Goal: Task Accomplishment & Management: Complete application form

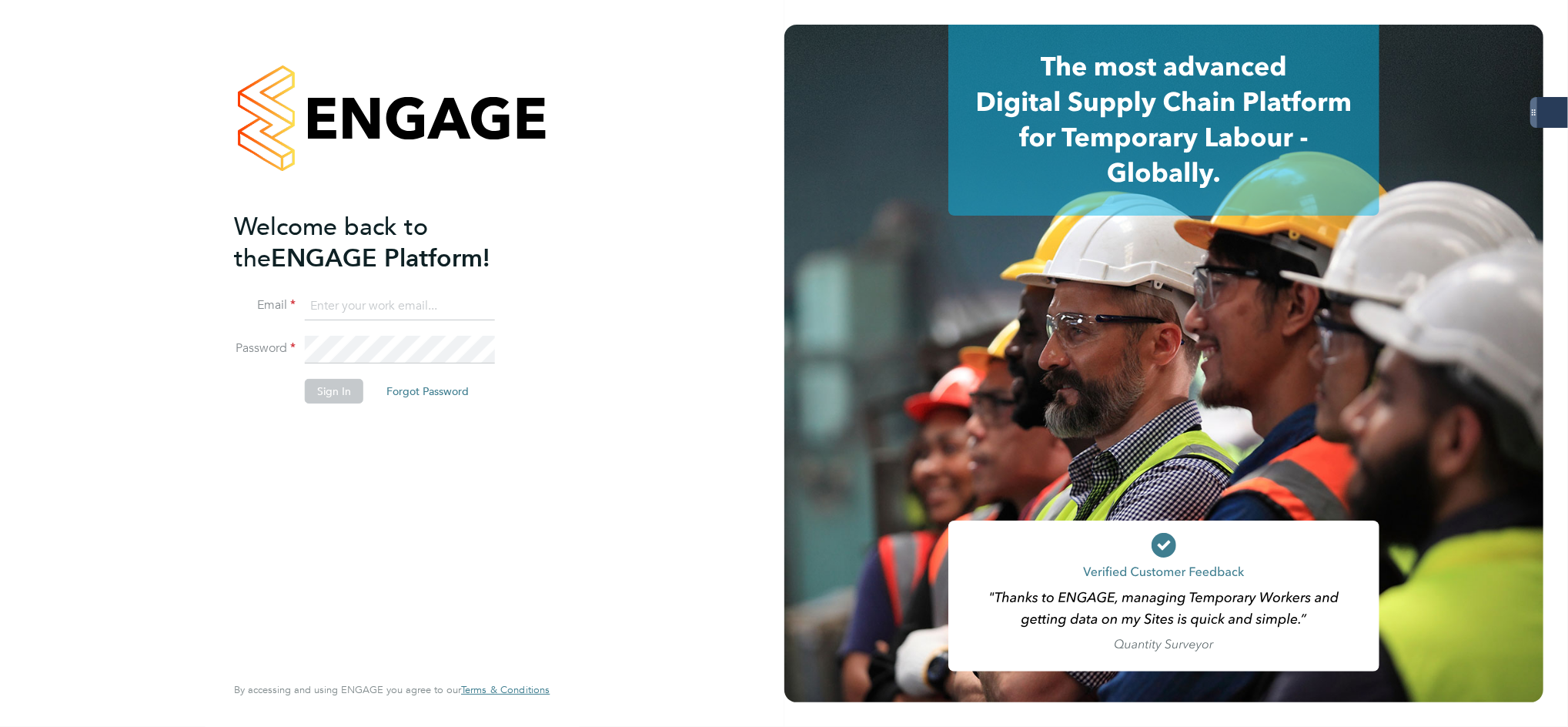
type input "amy.dhawan@servicecare.org.uk"
click at [349, 395] on button "Sign In" at bounding box center [334, 392] width 59 height 25
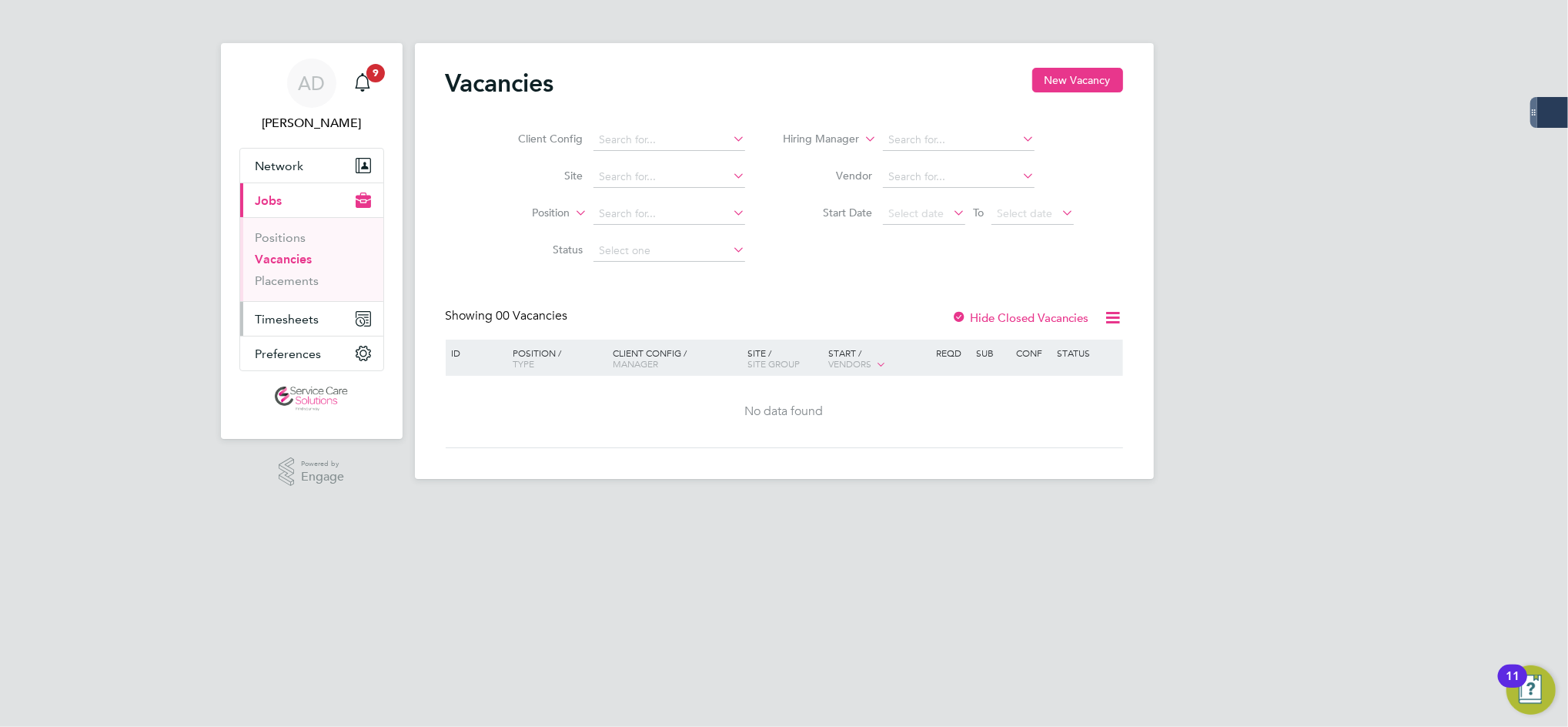
click at [279, 321] on span "Timesheets" at bounding box center [288, 319] width 64 height 15
click at [276, 310] on button "Timesheets" at bounding box center [312, 318] width 143 height 34
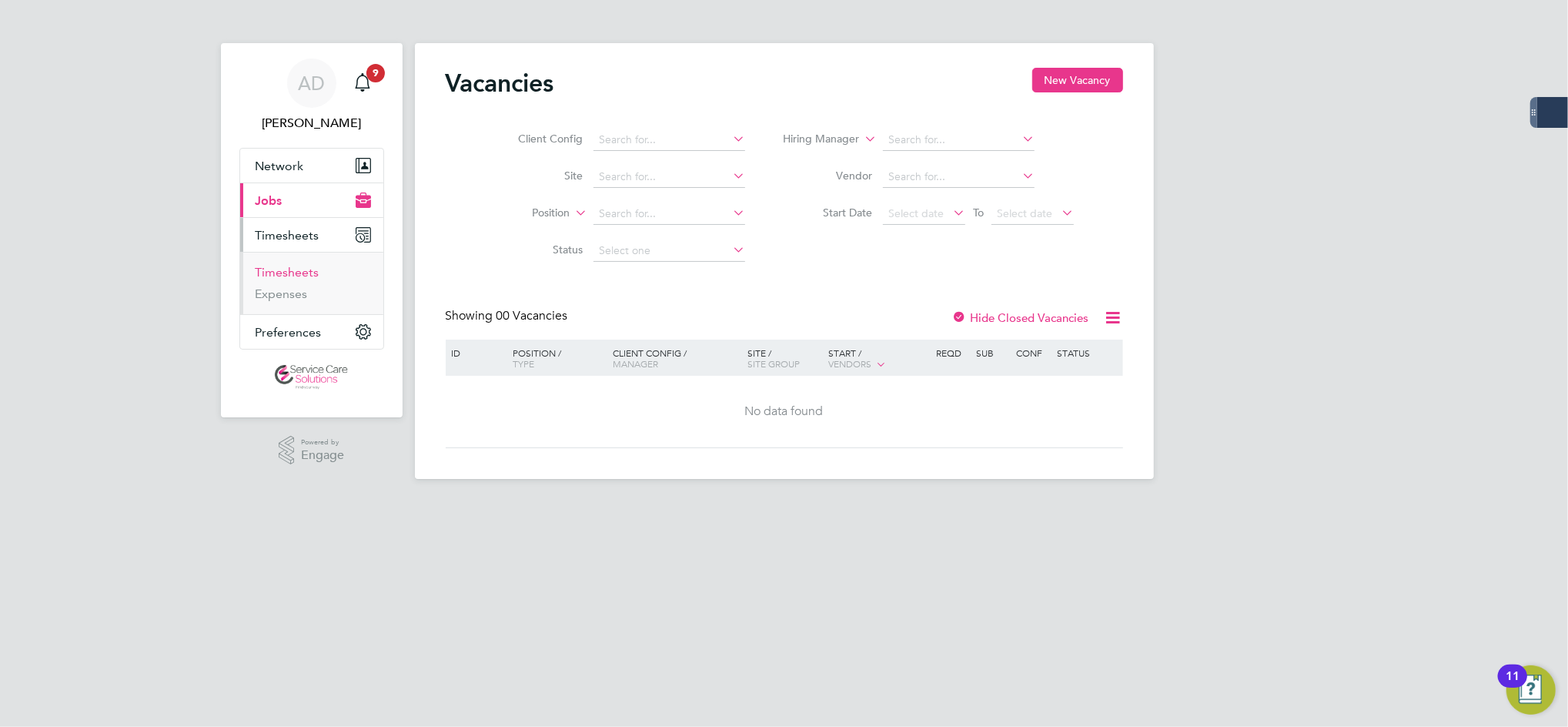
click at [294, 265] on link "Timesheets" at bounding box center [288, 272] width 64 height 15
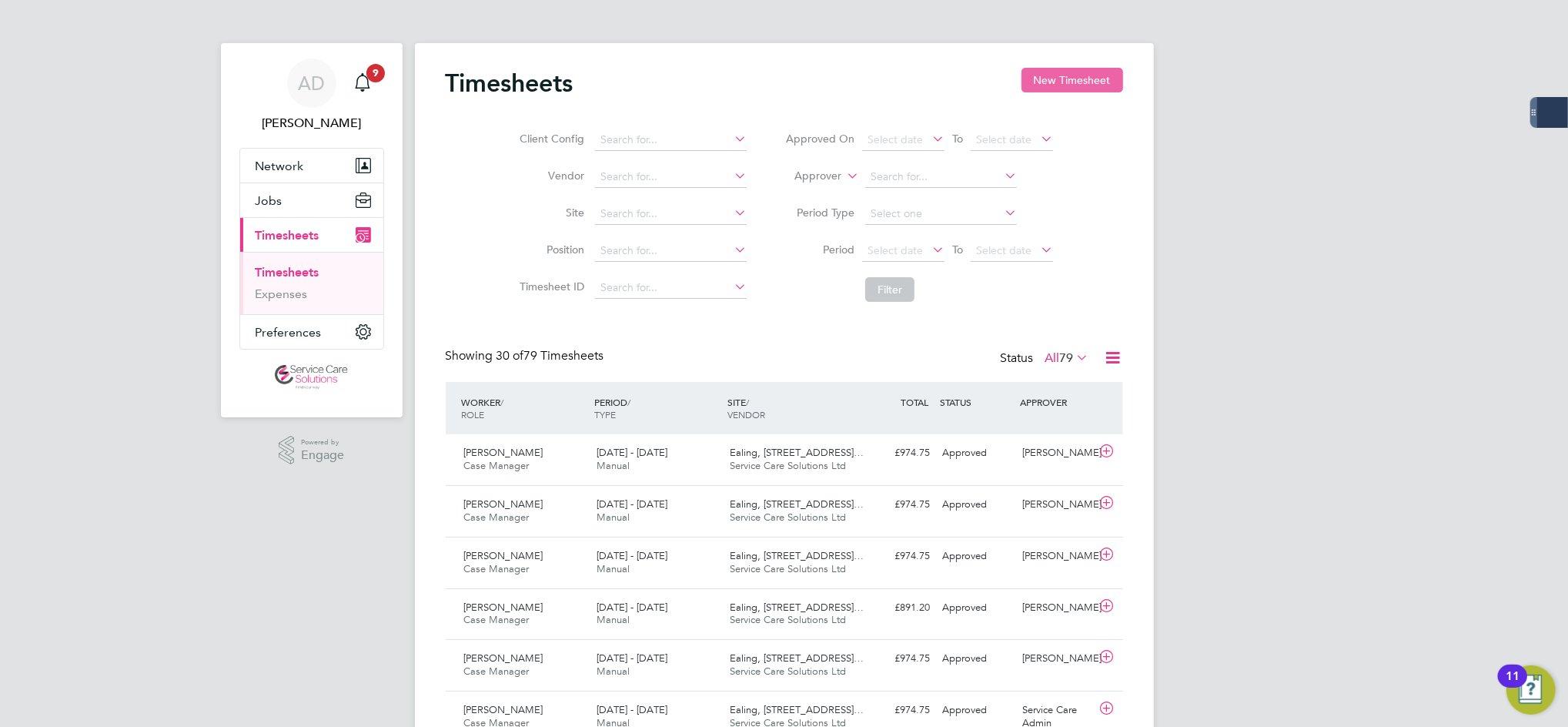
click at [1036, 77] on button "New Timesheet" at bounding box center [1072, 80] width 101 height 25
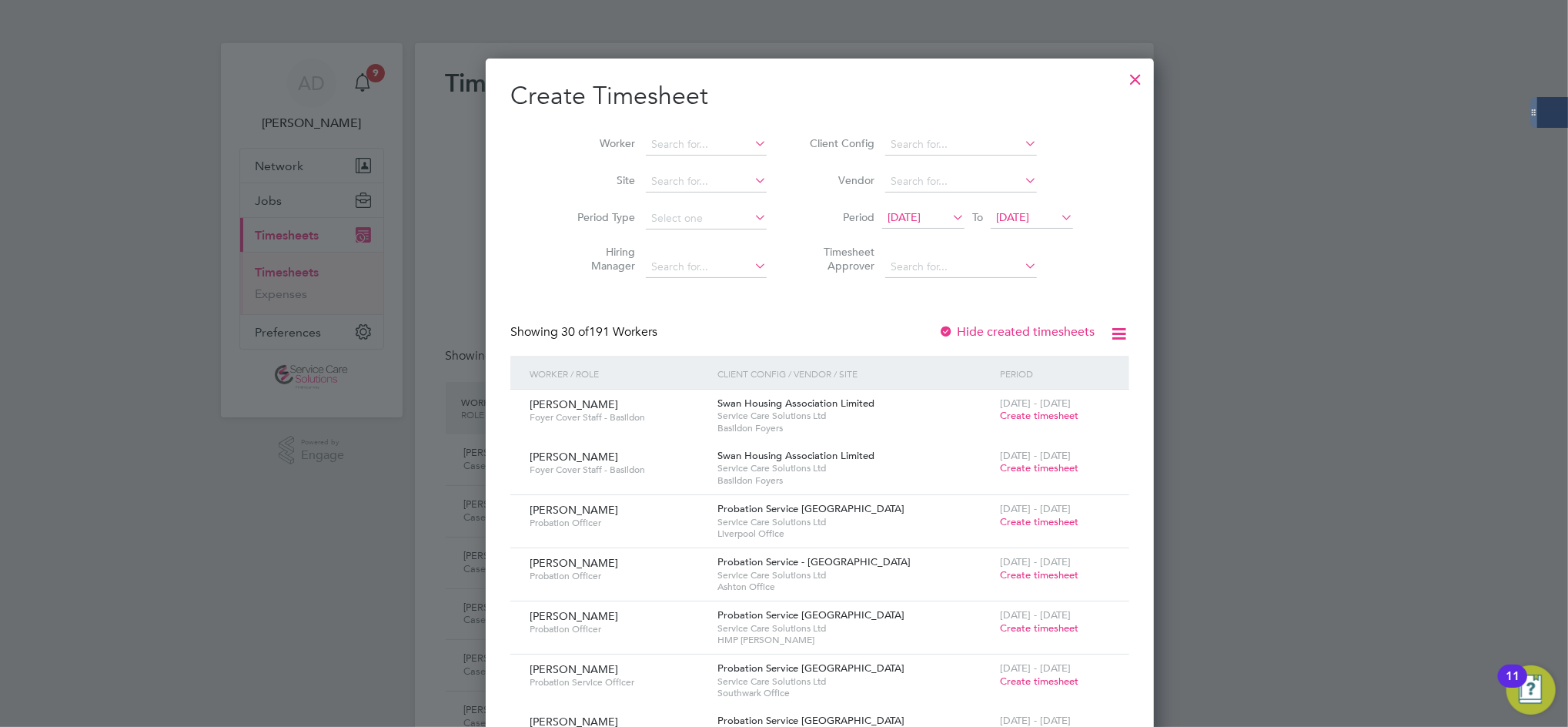
click at [672, 160] on li "Worker" at bounding box center [666, 144] width 240 height 37
click at [663, 148] on input at bounding box center [706, 145] width 121 height 21
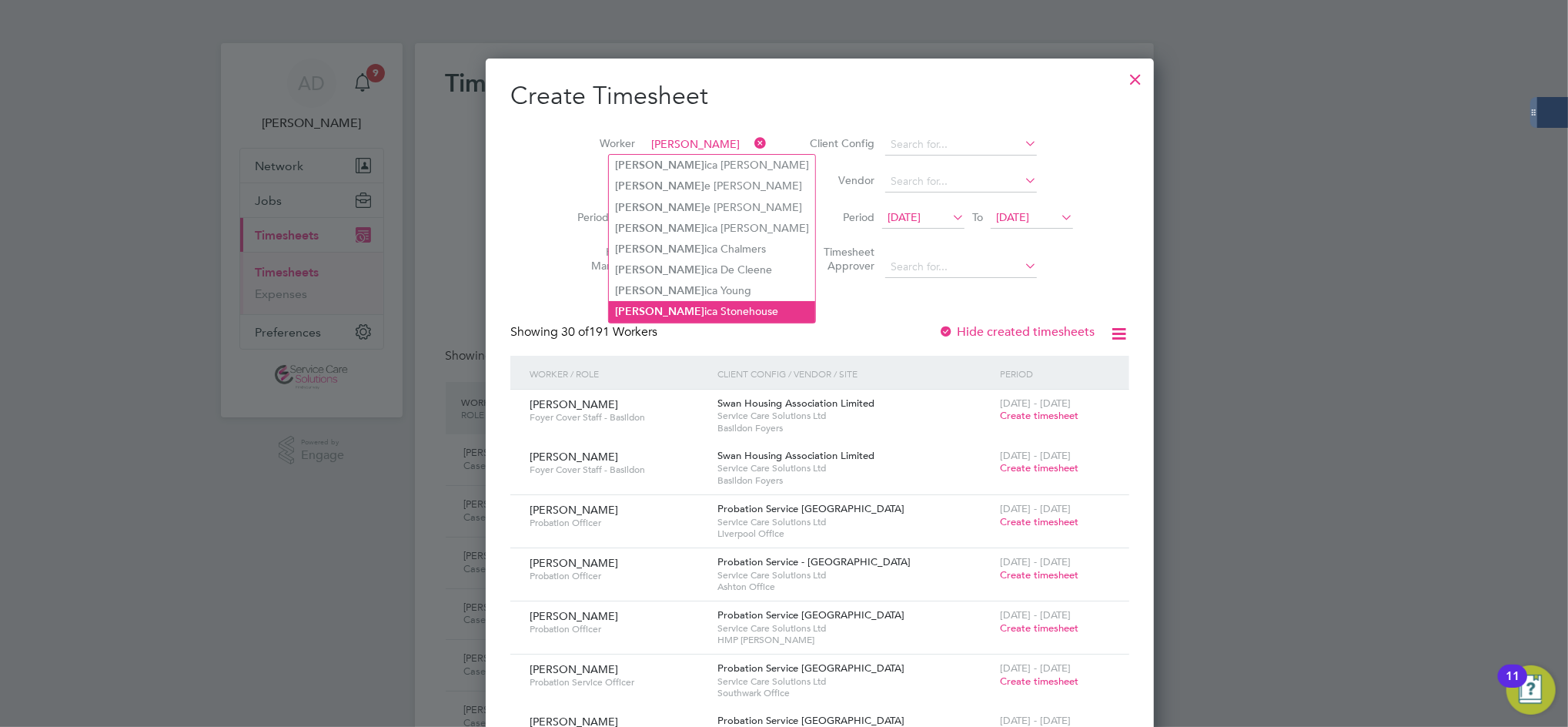
click at [686, 312] on li "[PERSON_NAME] ica [PERSON_NAME]" at bounding box center [712, 311] width 206 height 21
type input "[PERSON_NAME]"
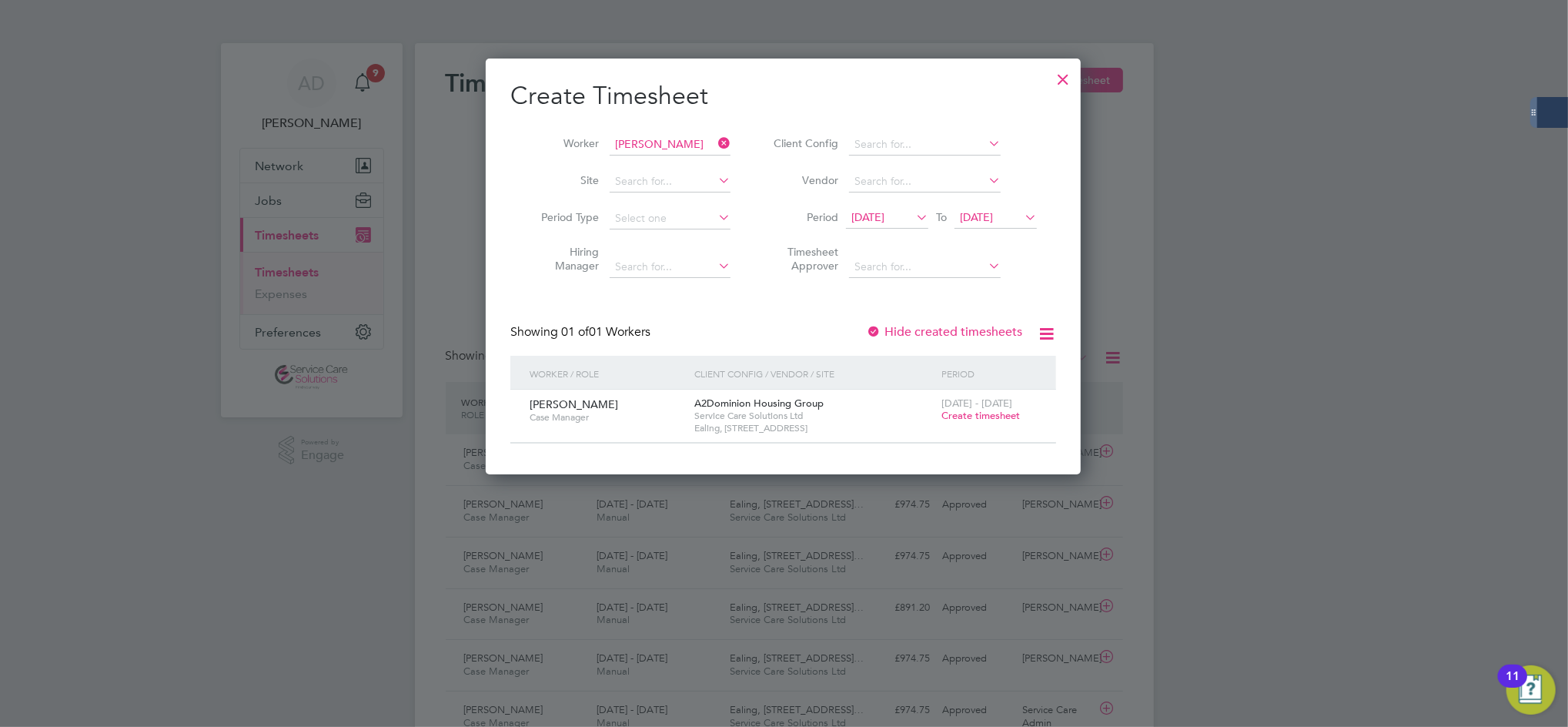
click at [970, 415] on span "Create timesheet" at bounding box center [981, 415] width 78 height 13
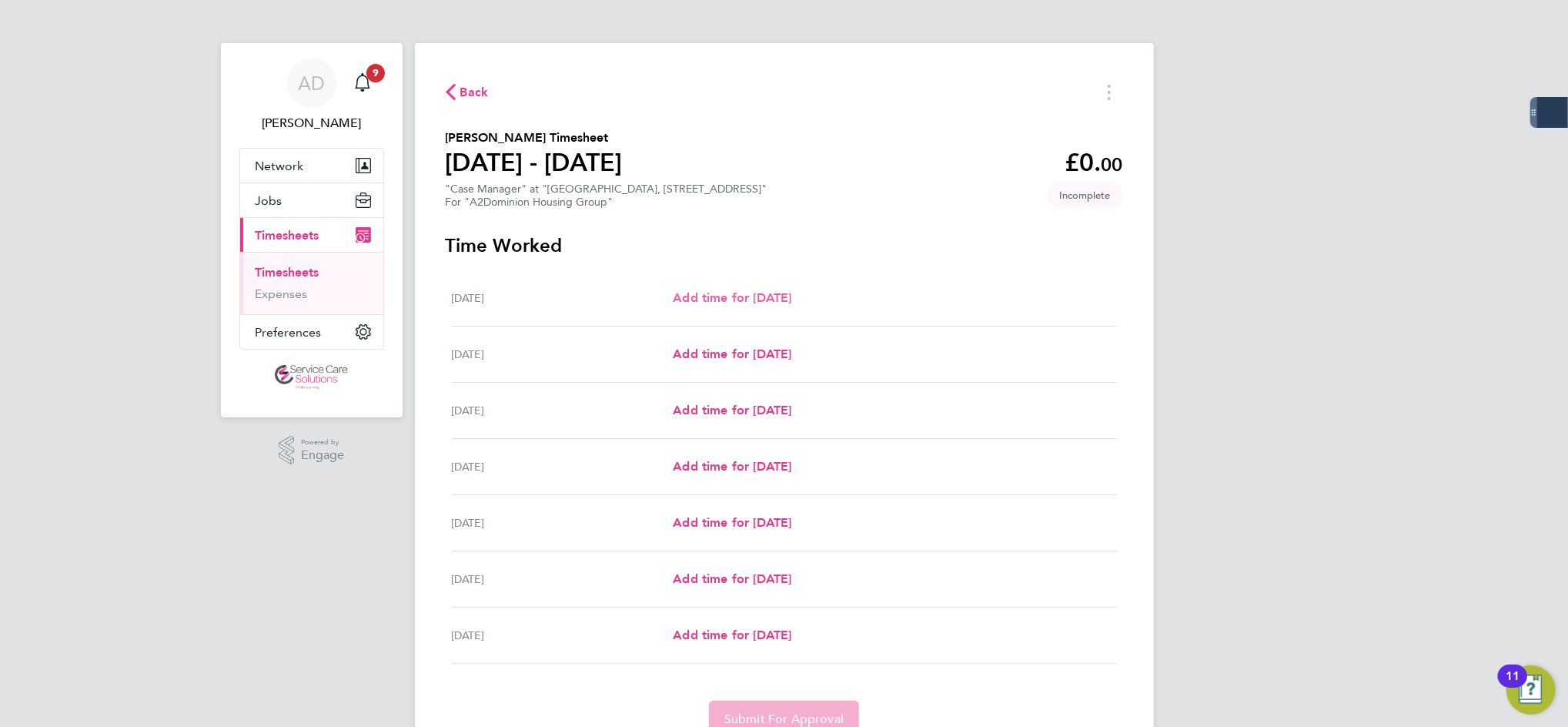
click at [737, 298] on span "Add time for [DATE]" at bounding box center [733, 298] width 119 height 15
select select "30"
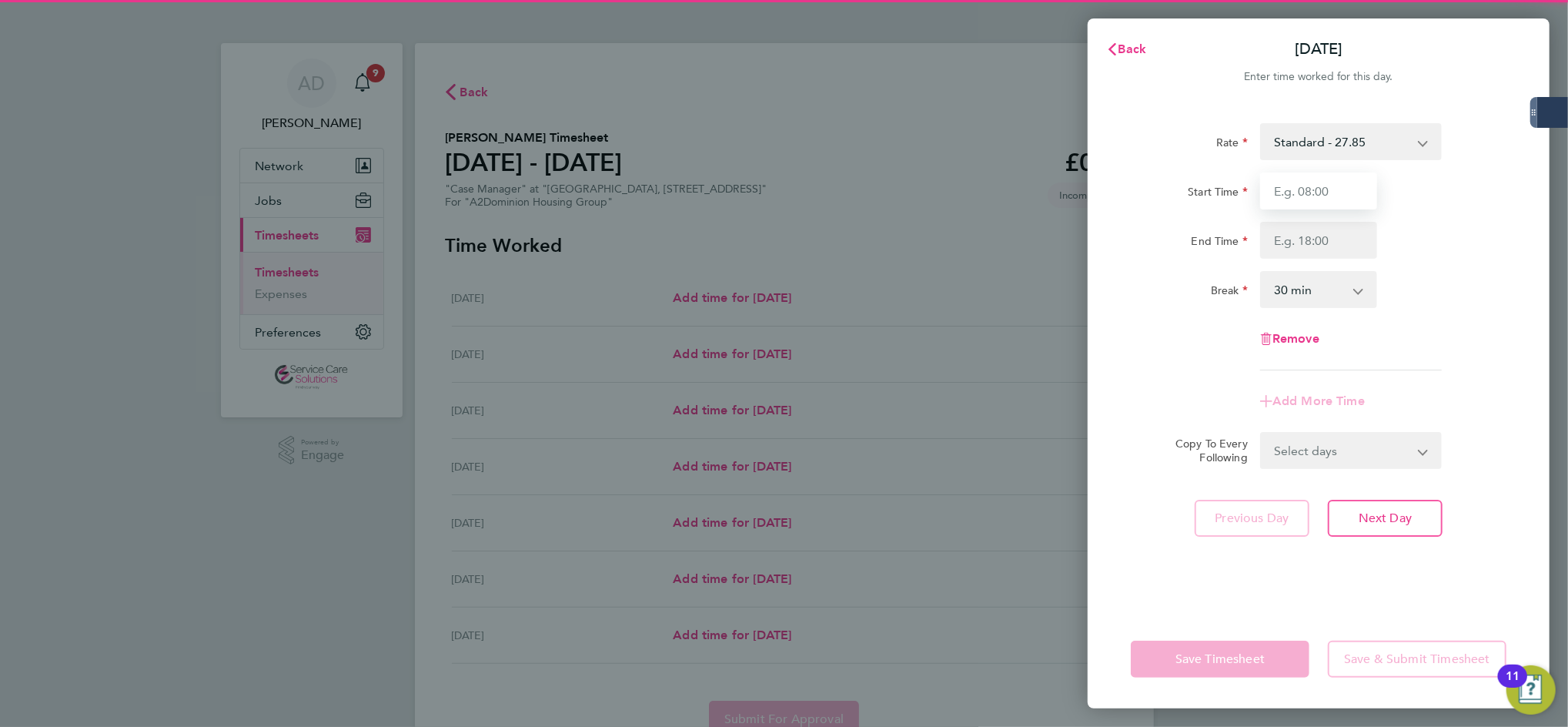
click at [1312, 192] on input "Start Time" at bounding box center [1319, 190] width 117 height 37
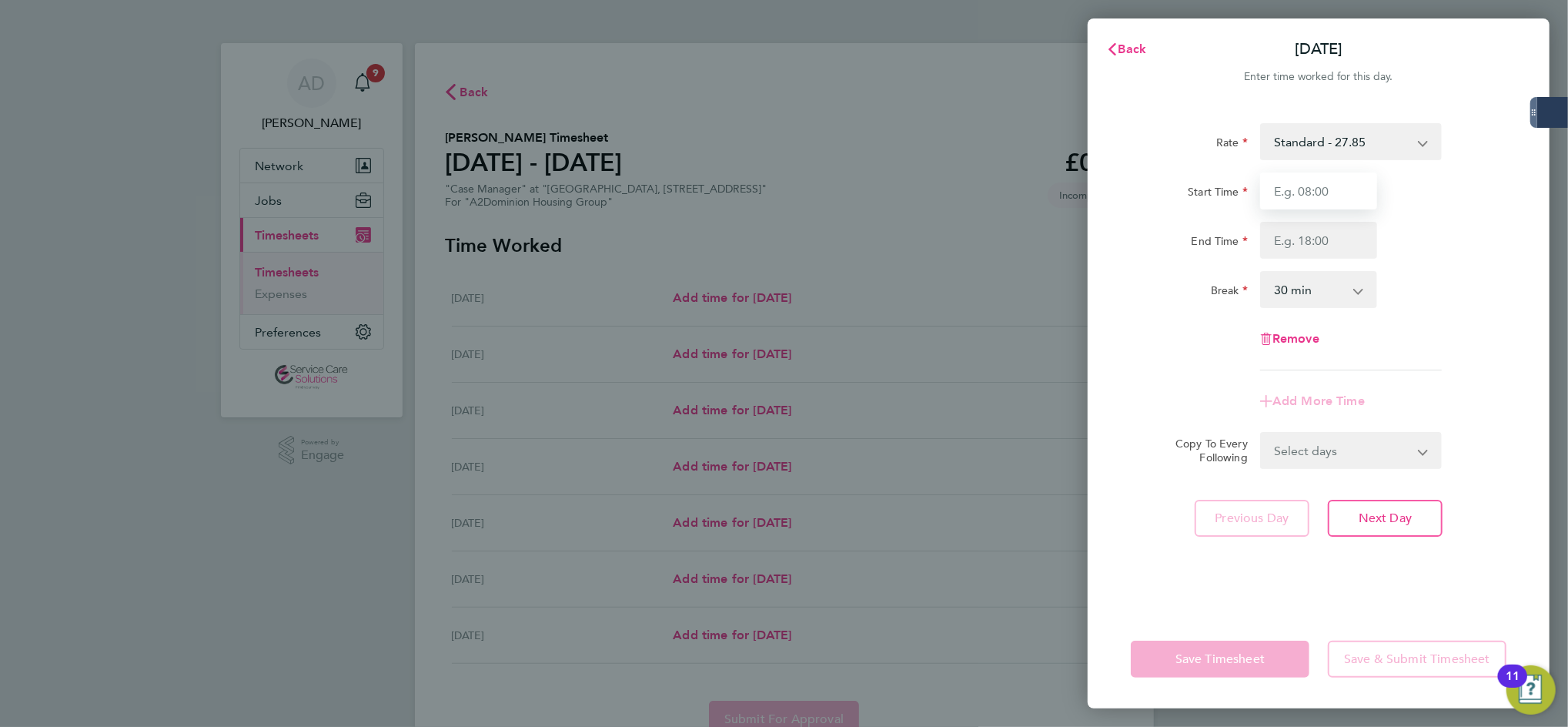
type input "08:00"
type input "16:00"
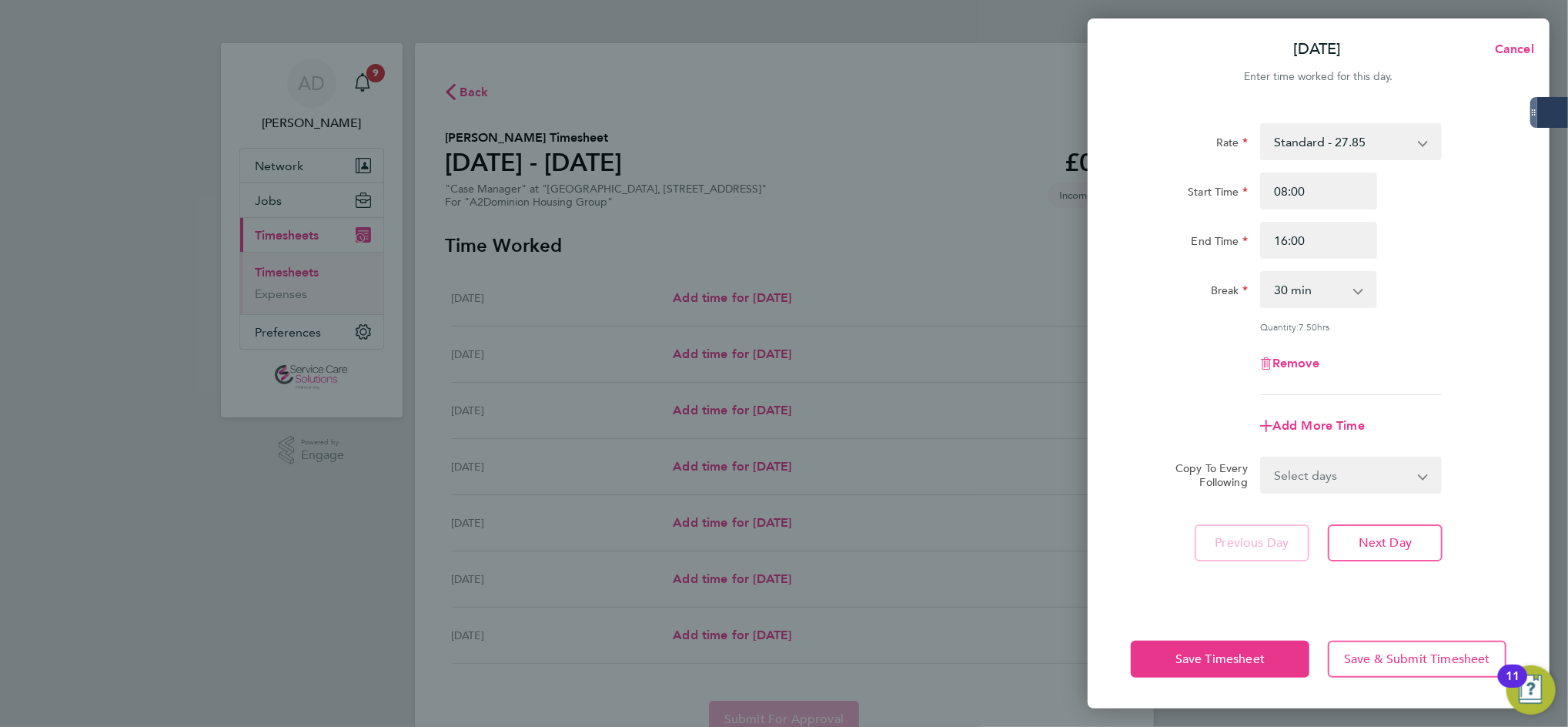
click at [1284, 296] on select "0 min 15 min 30 min 45 min 60 min 75 min 90 min" at bounding box center [1310, 289] width 96 height 34
select select "60"
click at [1262, 273] on select "0 min 15 min 30 min 45 min 60 min 75 min 90 min" at bounding box center [1310, 289] width 96 height 34
click at [1435, 341] on div "Rate Standard - 27.85 Start Time 08:00 End Time 16:00 Break 0 min 15 min 30 min…" at bounding box center [1319, 260] width 376 height 272
drag, startPoint x: 1338, startPoint y: 471, endPoint x: 1340, endPoint y: 487, distance: 16.1
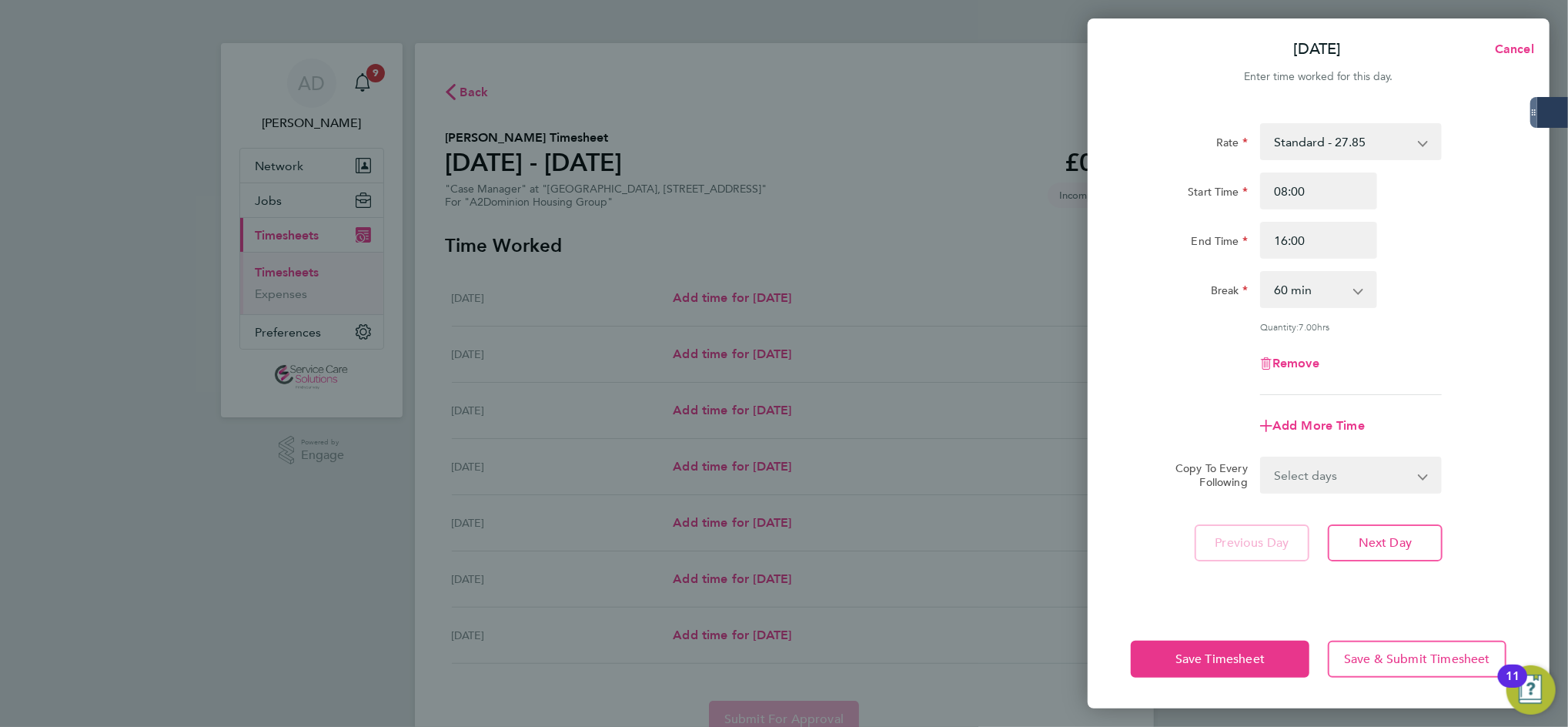
click at [1338, 471] on select "Select days Day Weekday (Mon-Fri) Weekend (Sat-Sun) [DATE] [DATE] [DATE] [DATE]…" at bounding box center [1343, 475] width 161 height 34
select select "WEEKDAY"
click at [1262, 458] on select "Select days Day Weekday (Mon-Fri) Weekend (Sat-Sun) [DATE] [DATE] [DATE] [DATE]…" at bounding box center [1343, 475] width 161 height 34
select select "[DATE]"
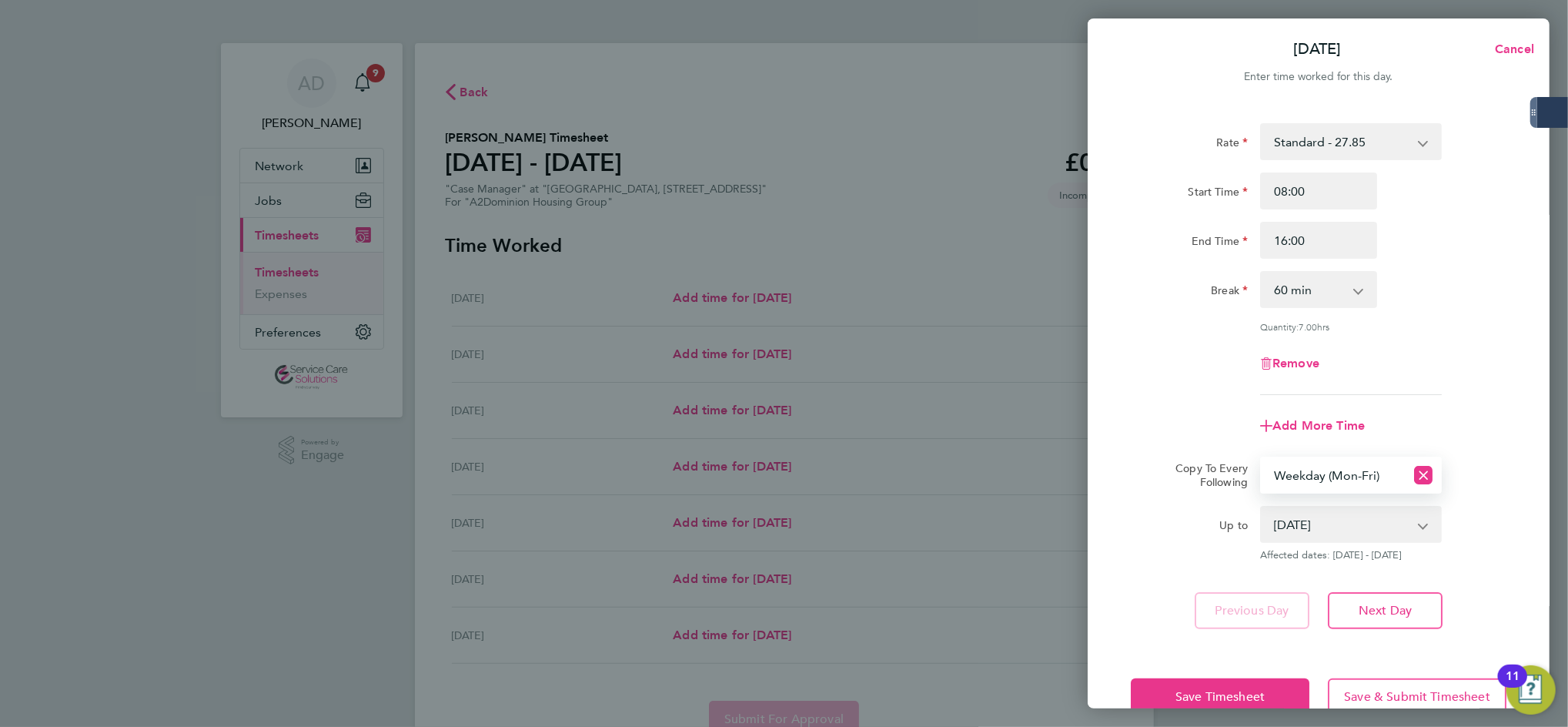
click at [1497, 502] on app-copy-timesheet-lines "Copy To Every Following Select days Day Weekday (Mon-Fri) Weekend (Sat-Sun) [DA…" at bounding box center [1319, 509] width 376 height 105
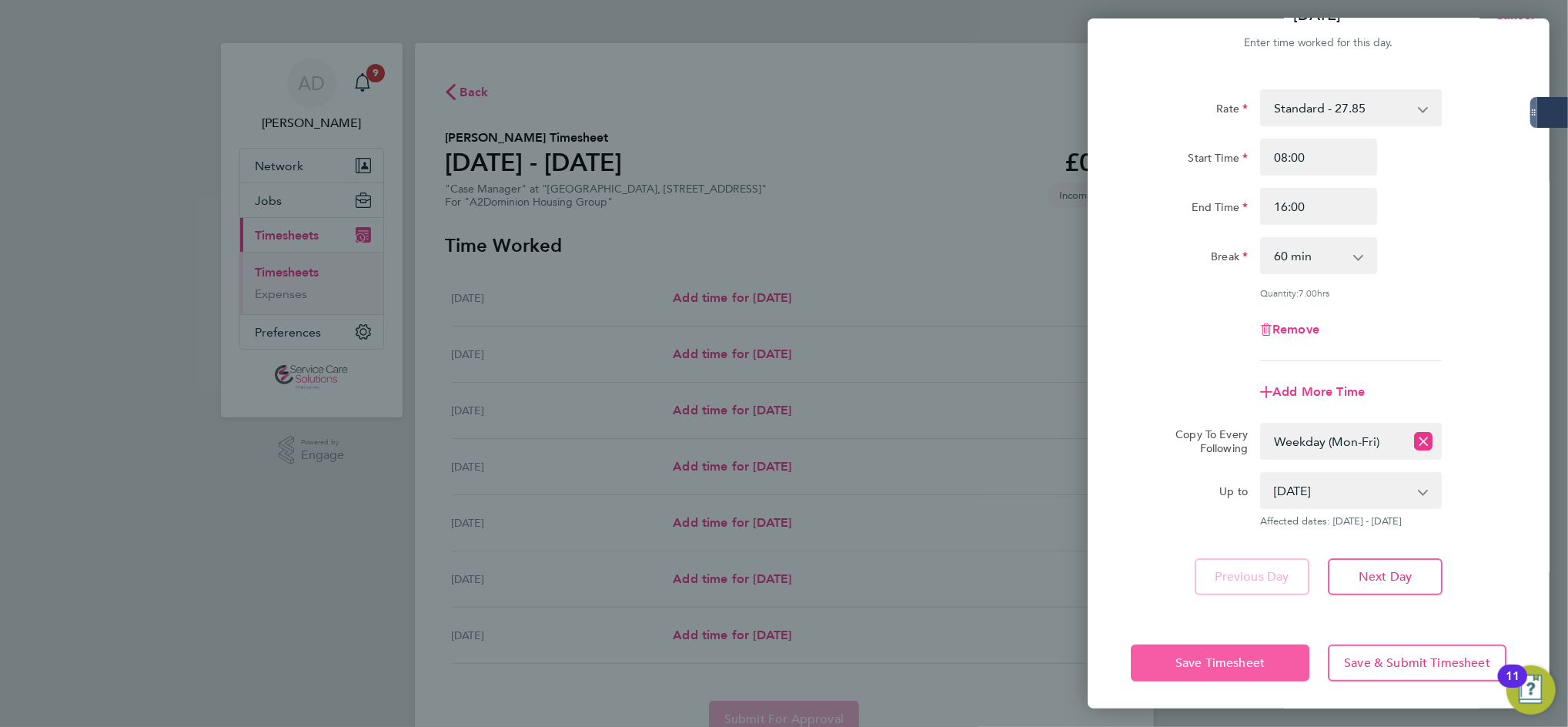
click at [1244, 663] on span "Save Timesheet" at bounding box center [1220, 663] width 89 height 16
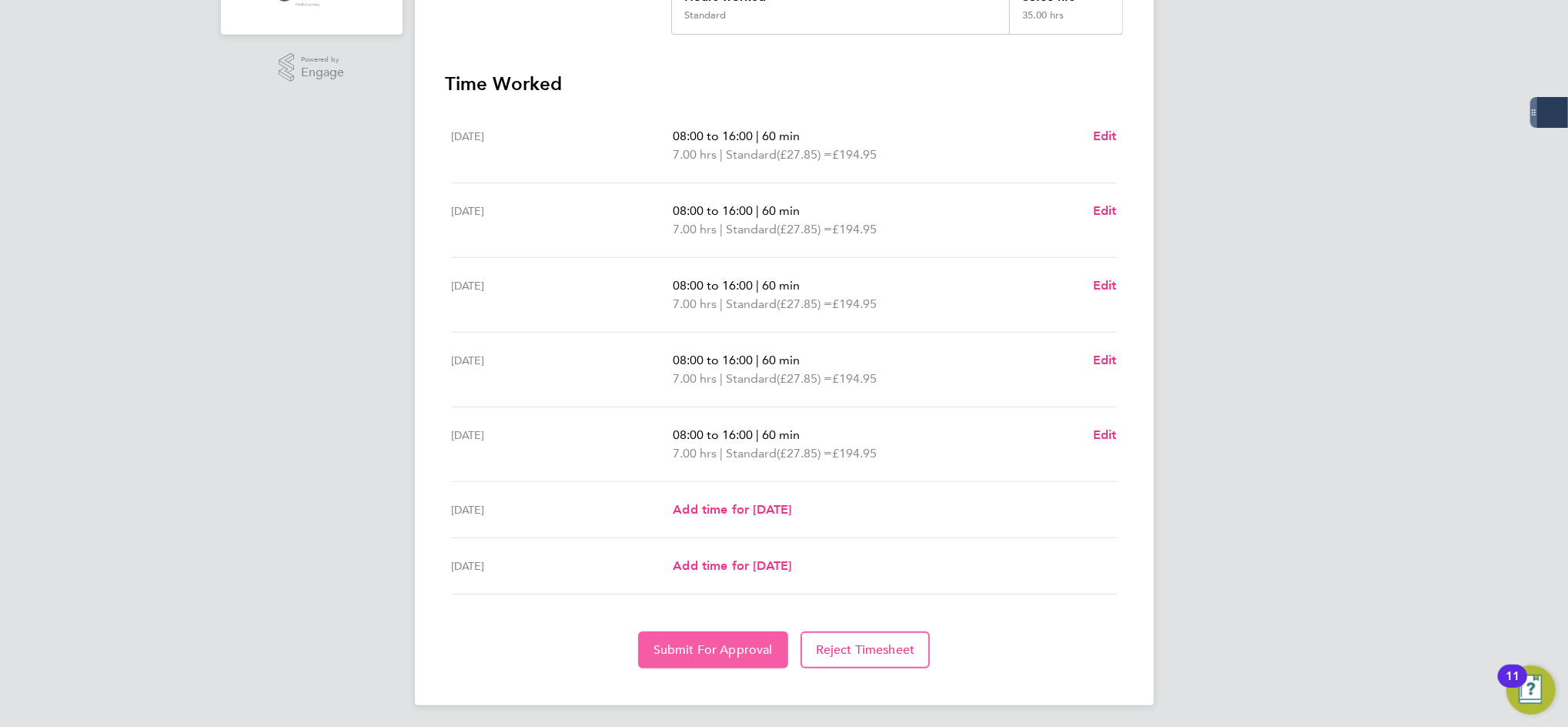
click at [727, 649] on span "Submit For Approval" at bounding box center [713, 650] width 119 height 16
